Goal: Transaction & Acquisition: Purchase product/service

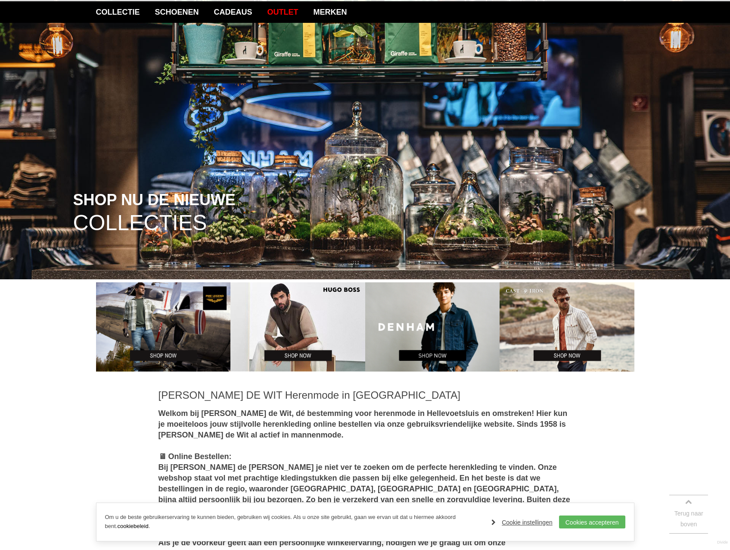
scroll to position [86, 0]
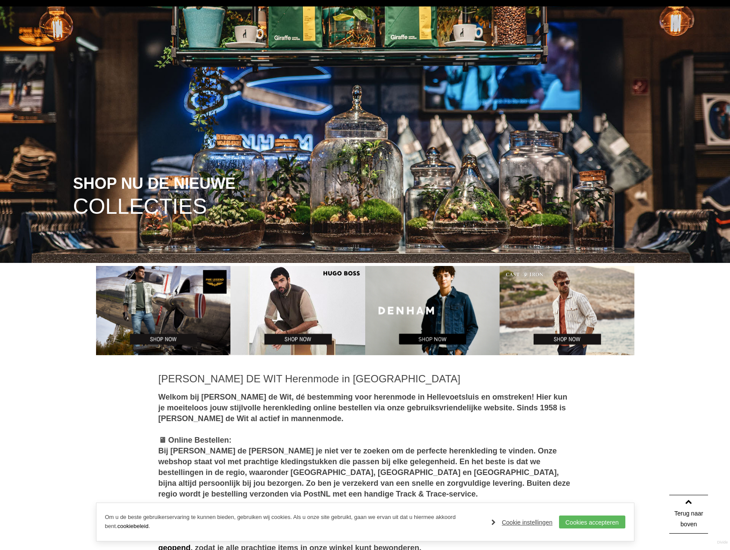
click at [585, 333] on img at bounding box center [567, 311] width 135 height 90
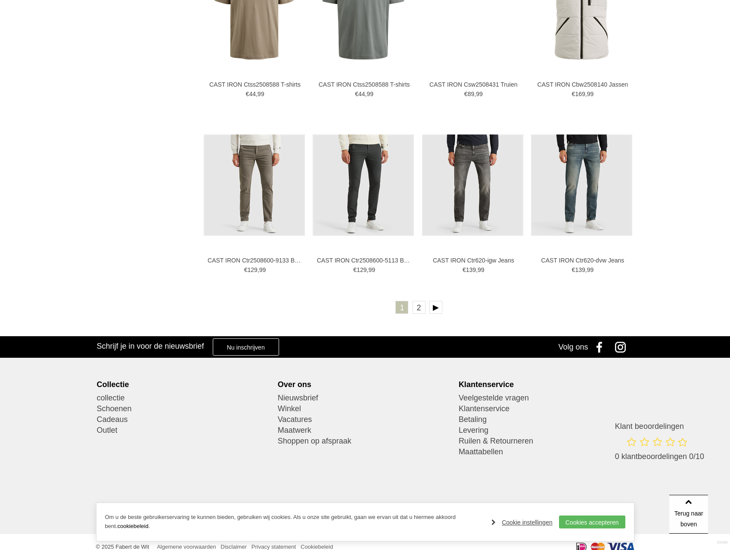
scroll to position [1640, 0]
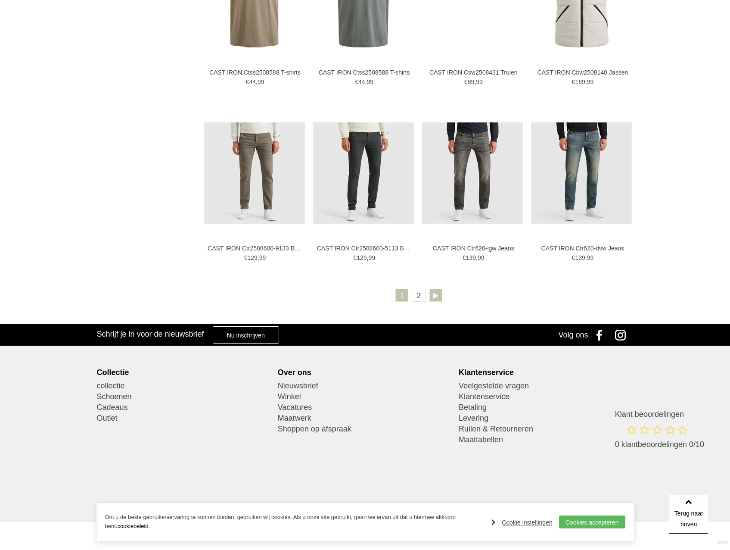
click at [437, 298] on link at bounding box center [435, 295] width 13 height 13
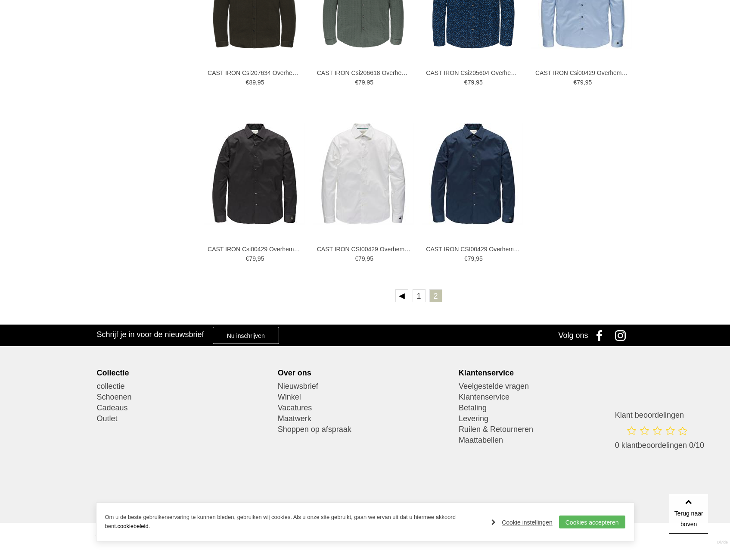
scroll to position [750, 0]
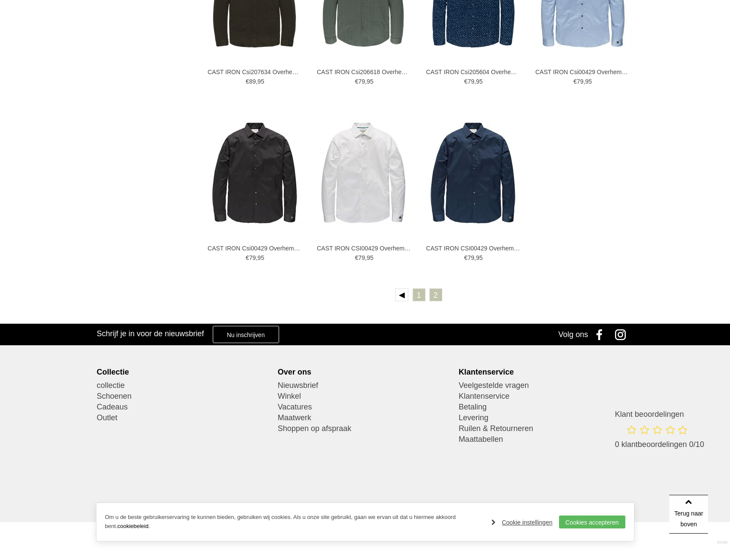
click at [418, 294] on link "1" at bounding box center [419, 294] width 13 height 13
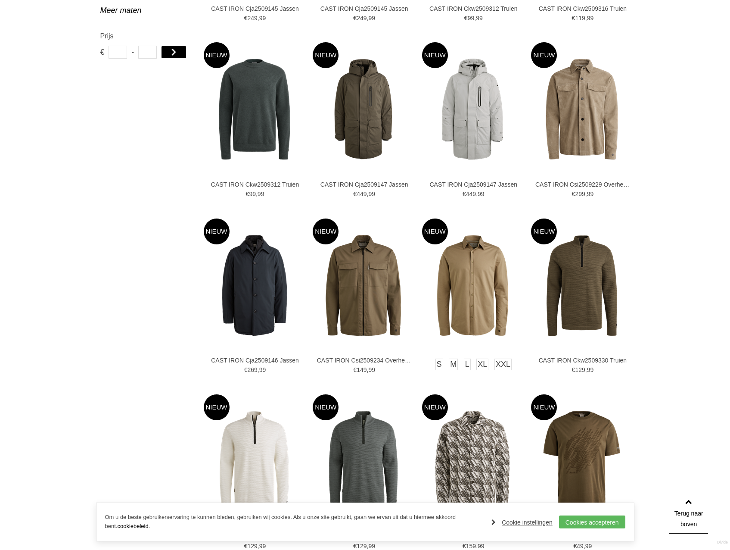
scroll to position [474, 0]
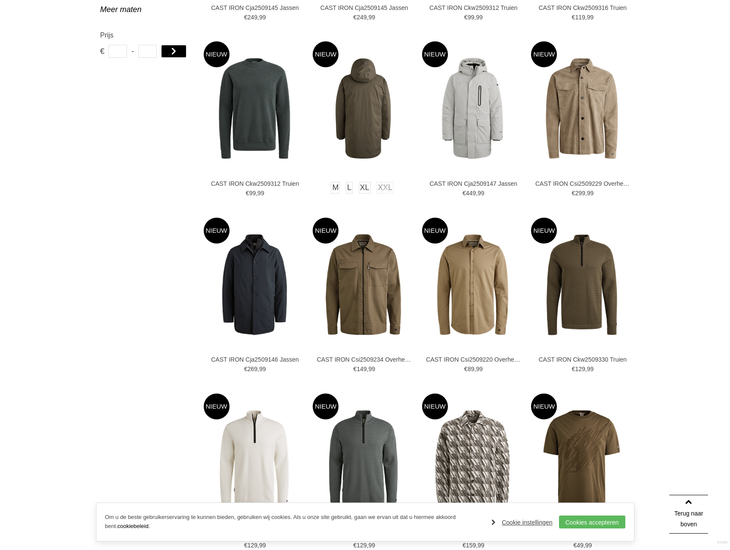
click at [368, 118] on img at bounding box center [363, 108] width 101 height 101
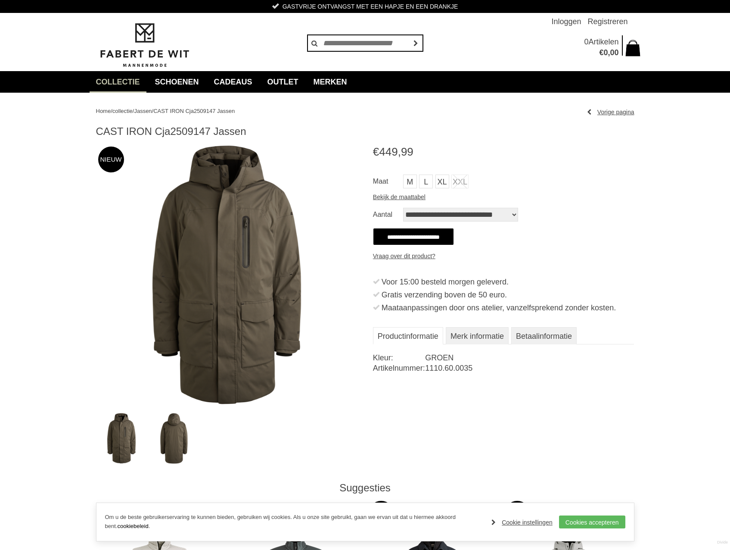
click at [696, 248] on div "Home / collectie / Jassen / CAST IRON Cja2509147 Jassen Vorige pagina CAST IRON…" at bounding box center [365, 522] width 730 height 859
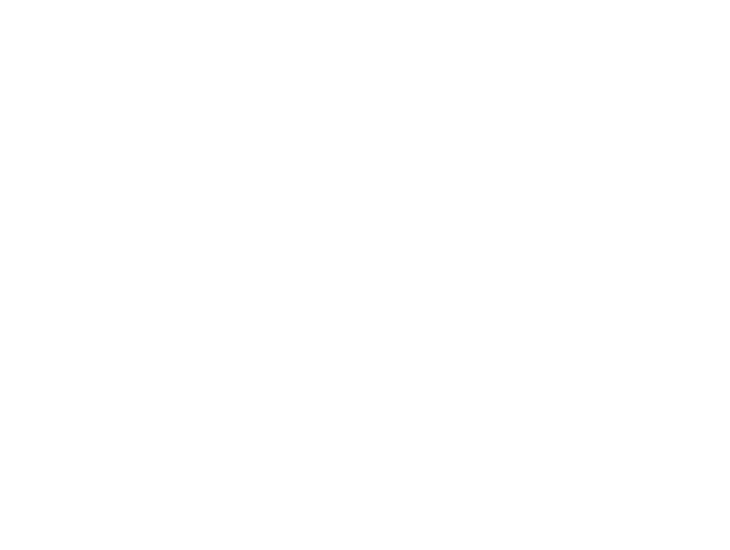
scroll to position [474, 0]
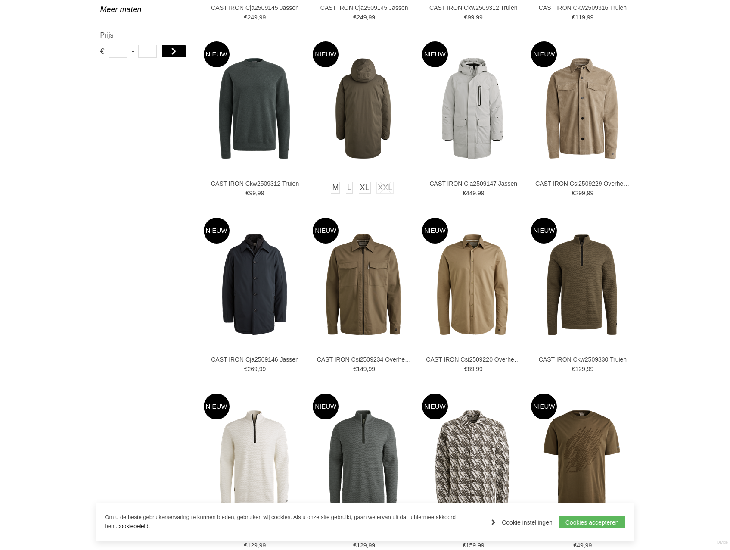
click at [369, 109] on img at bounding box center [363, 108] width 101 height 101
